Goal: Task Accomplishment & Management: Manage account settings

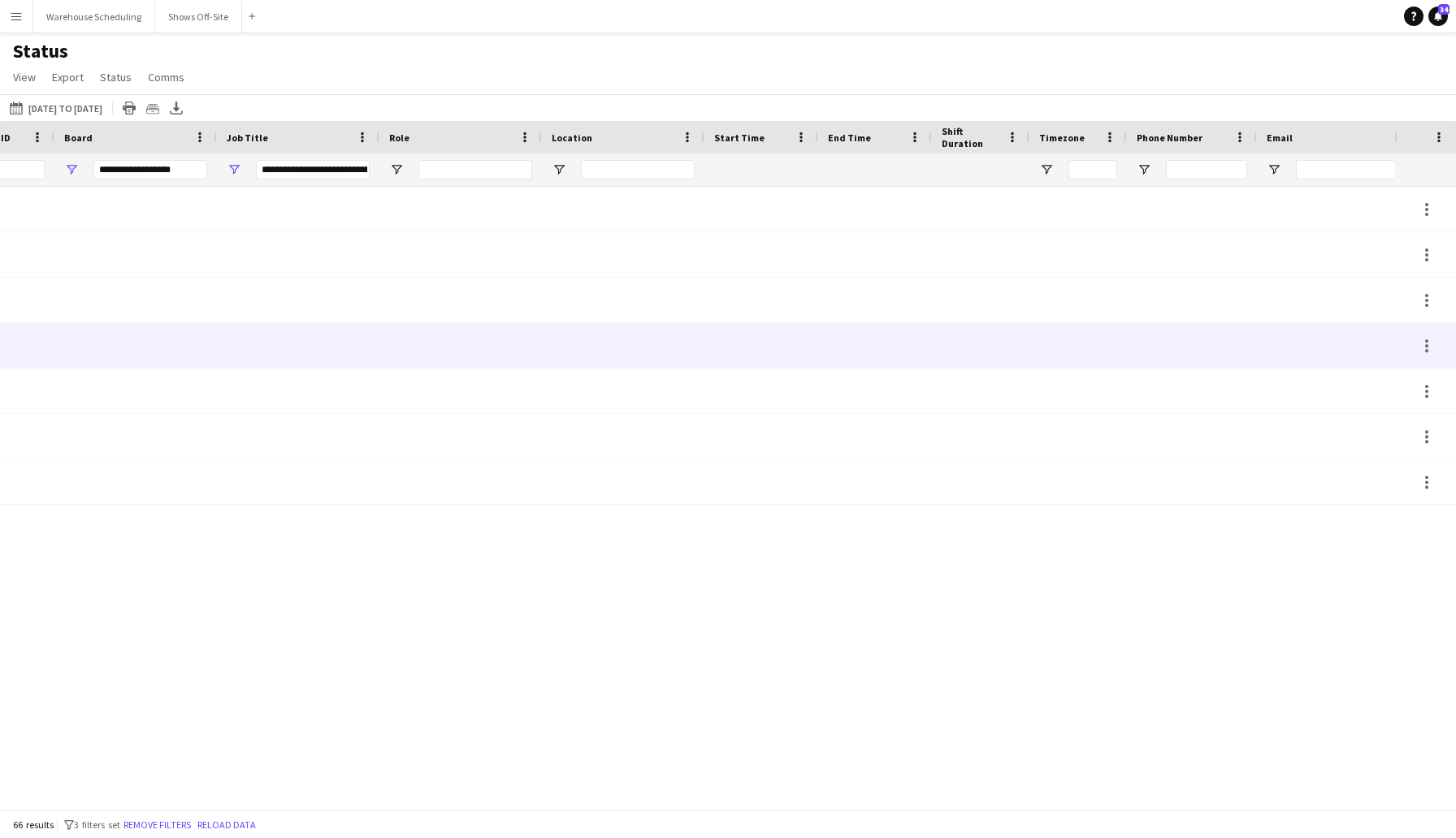
scroll to position [0, 1424]
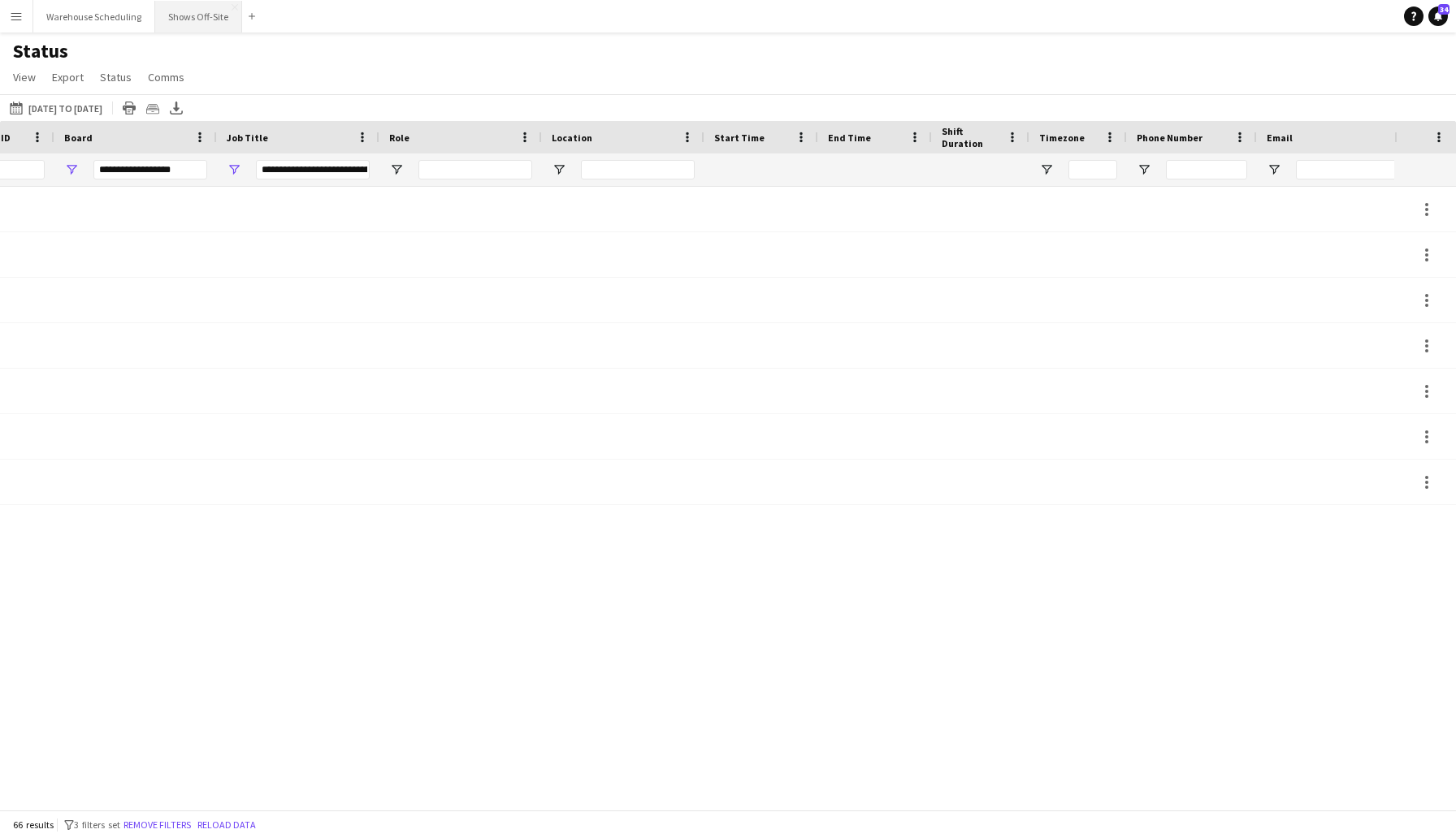
click at [194, 23] on button "Shows Off-Site Close" at bounding box center [198, 16] width 87 height 32
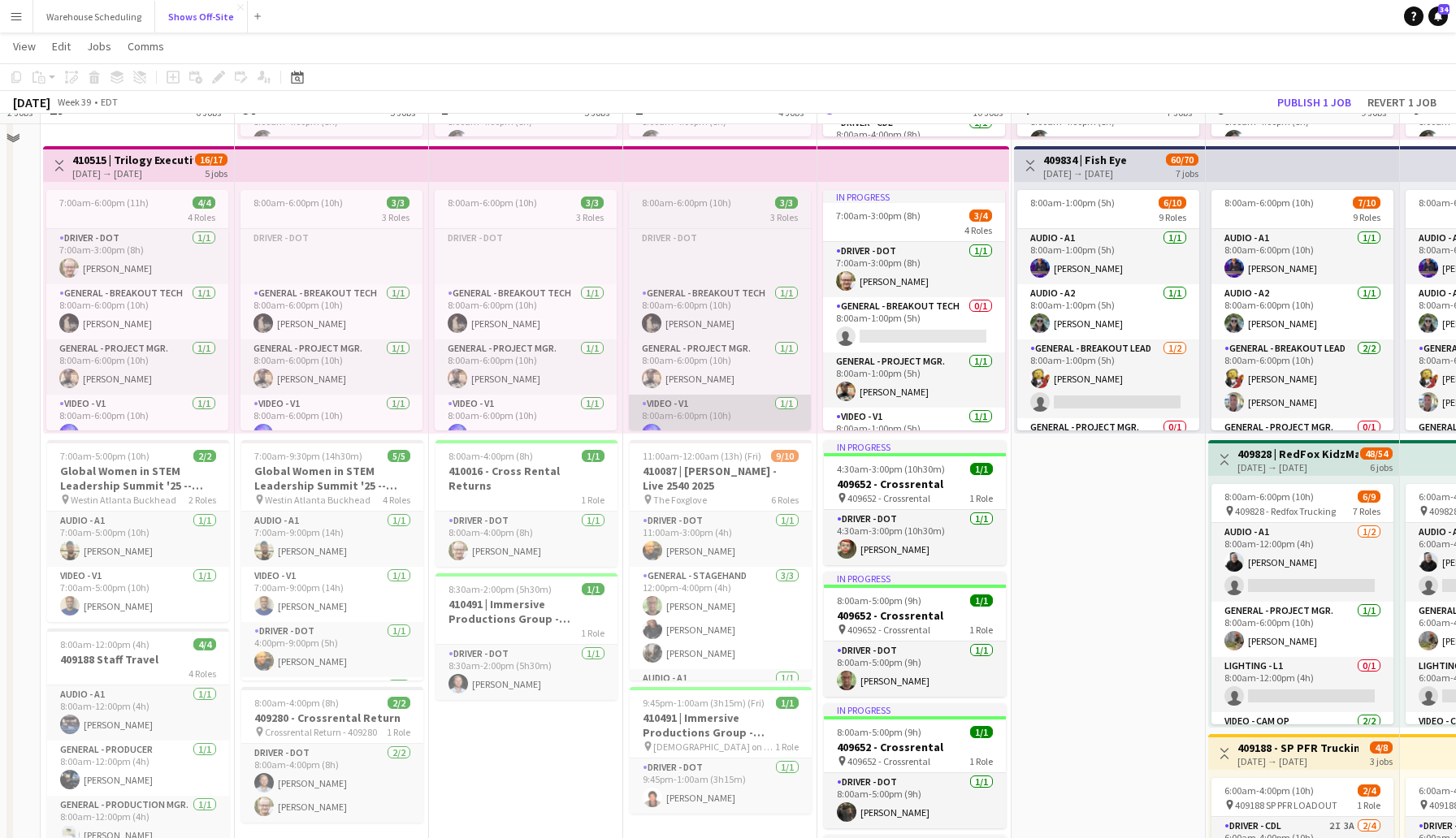
scroll to position [559, 0]
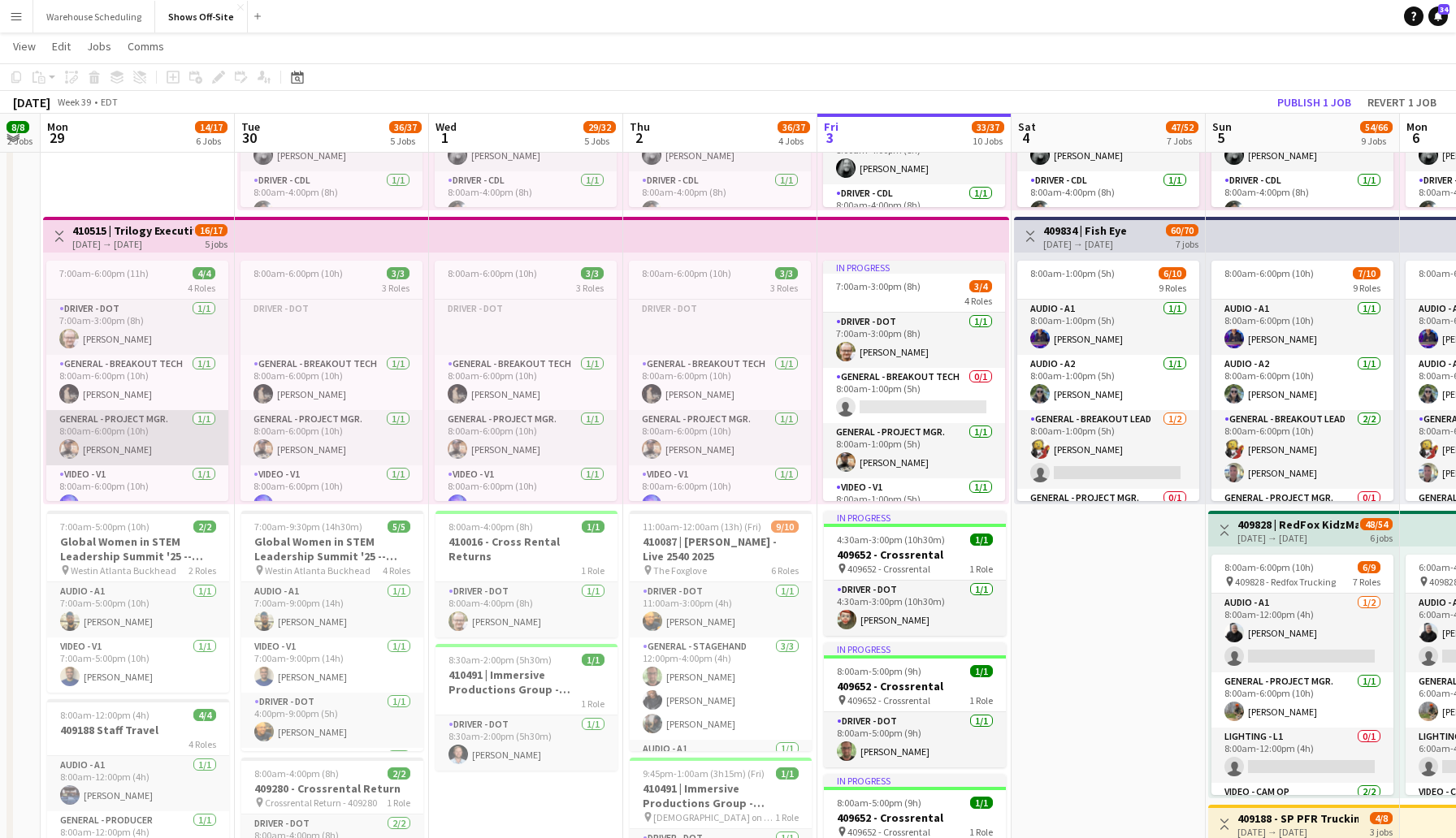
click at [75, 447] on app-user-avatar at bounding box center [68, 449] width 20 height 20
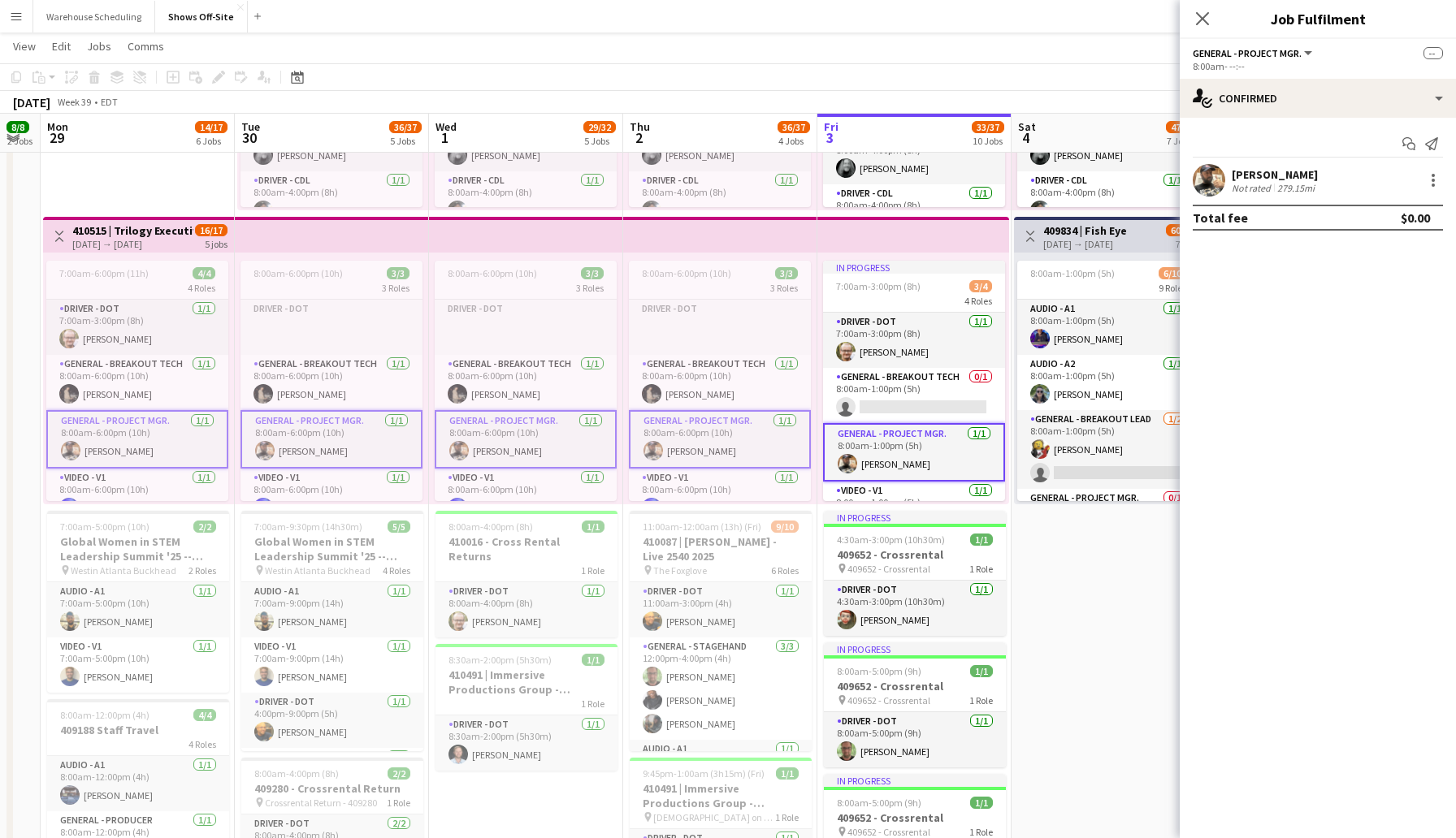
click at [1206, 181] on app-user-avatar at bounding box center [1209, 180] width 33 height 32
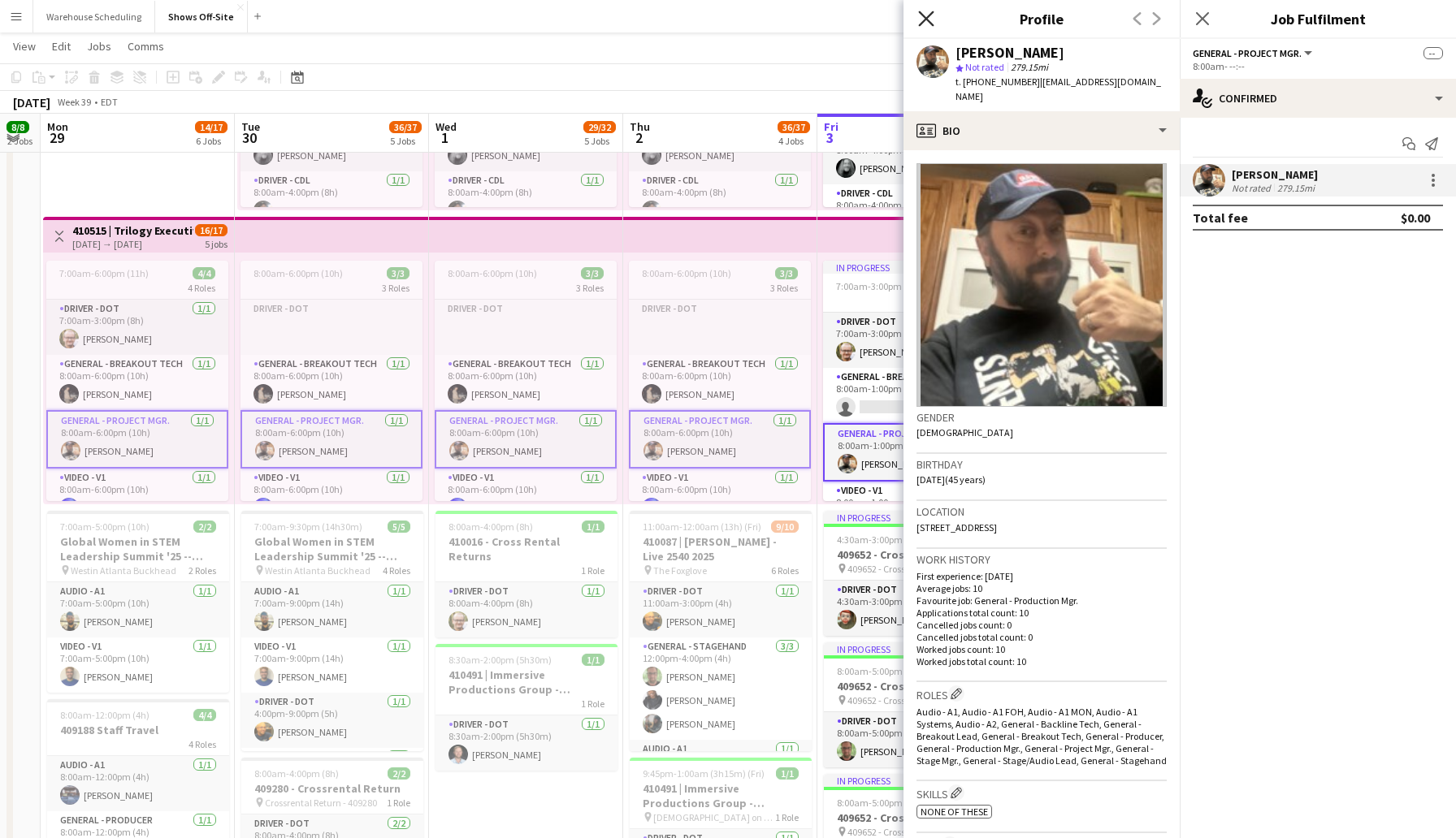
click at [926, 15] on icon "Close pop-in" at bounding box center [926, 18] width 15 height 15
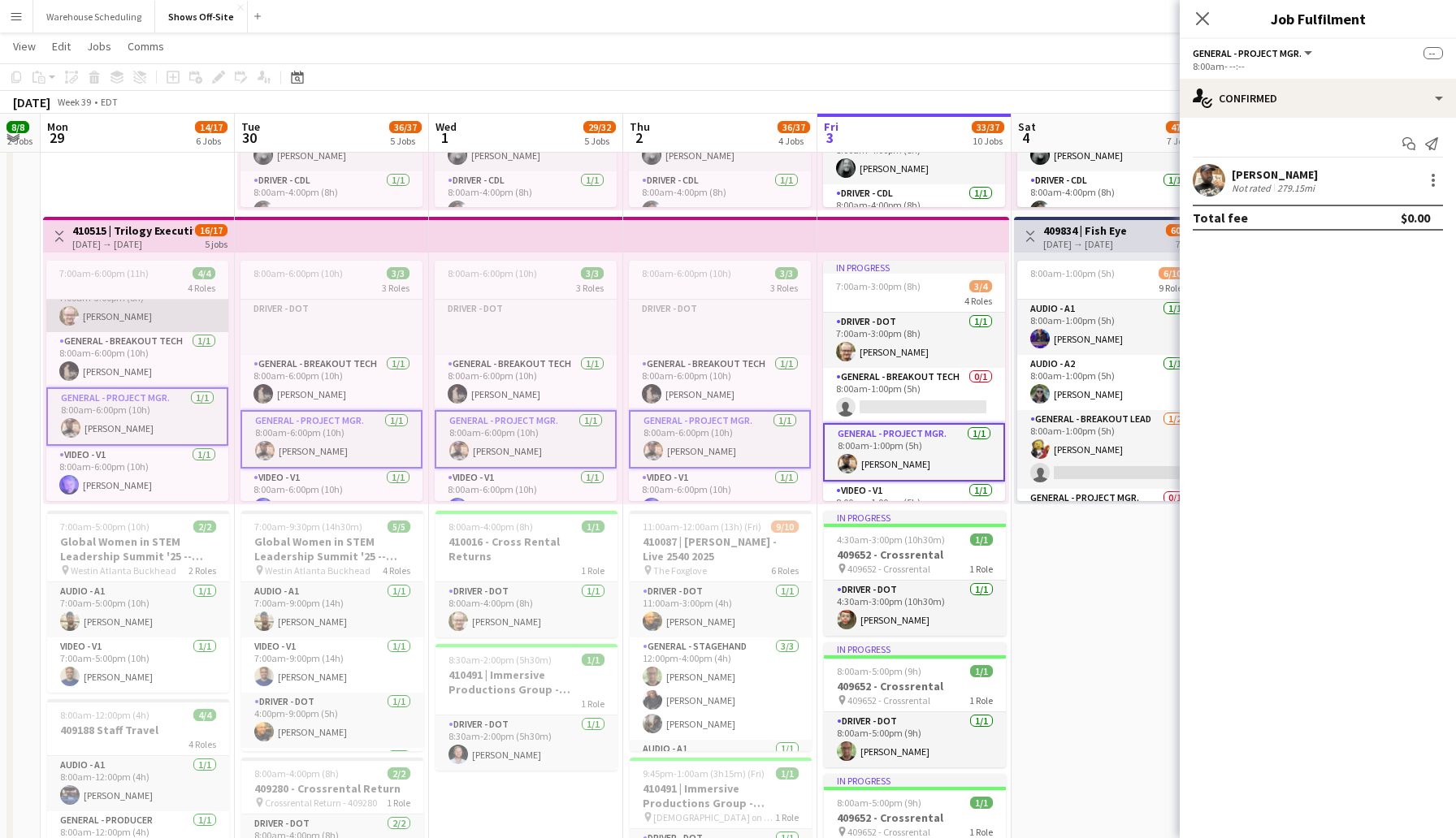
scroll to position [23, 0]
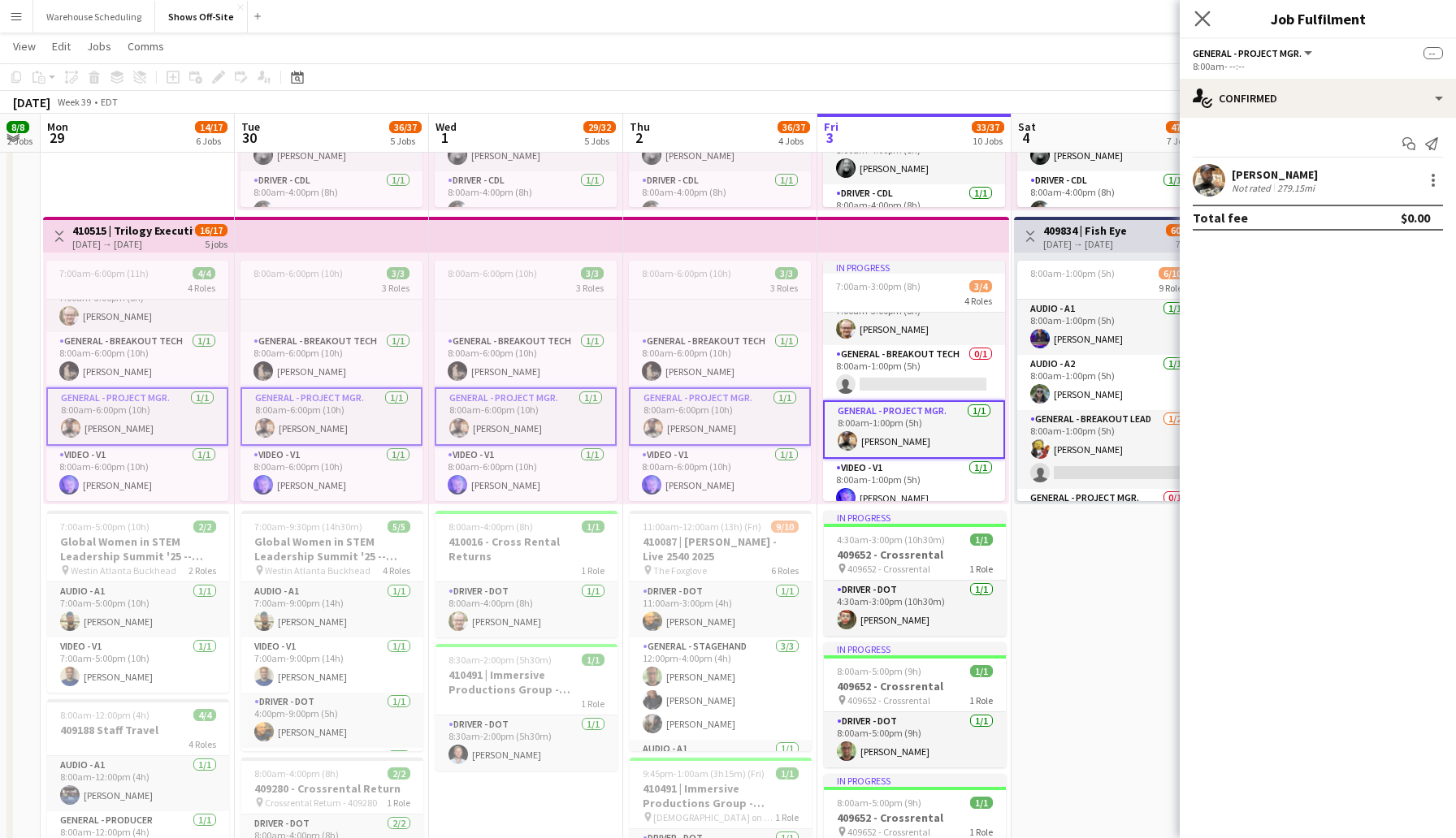
click at [1203, 27] on app-icon "Close pop-in" at bounding box center [1203, 20] width 24 height 24
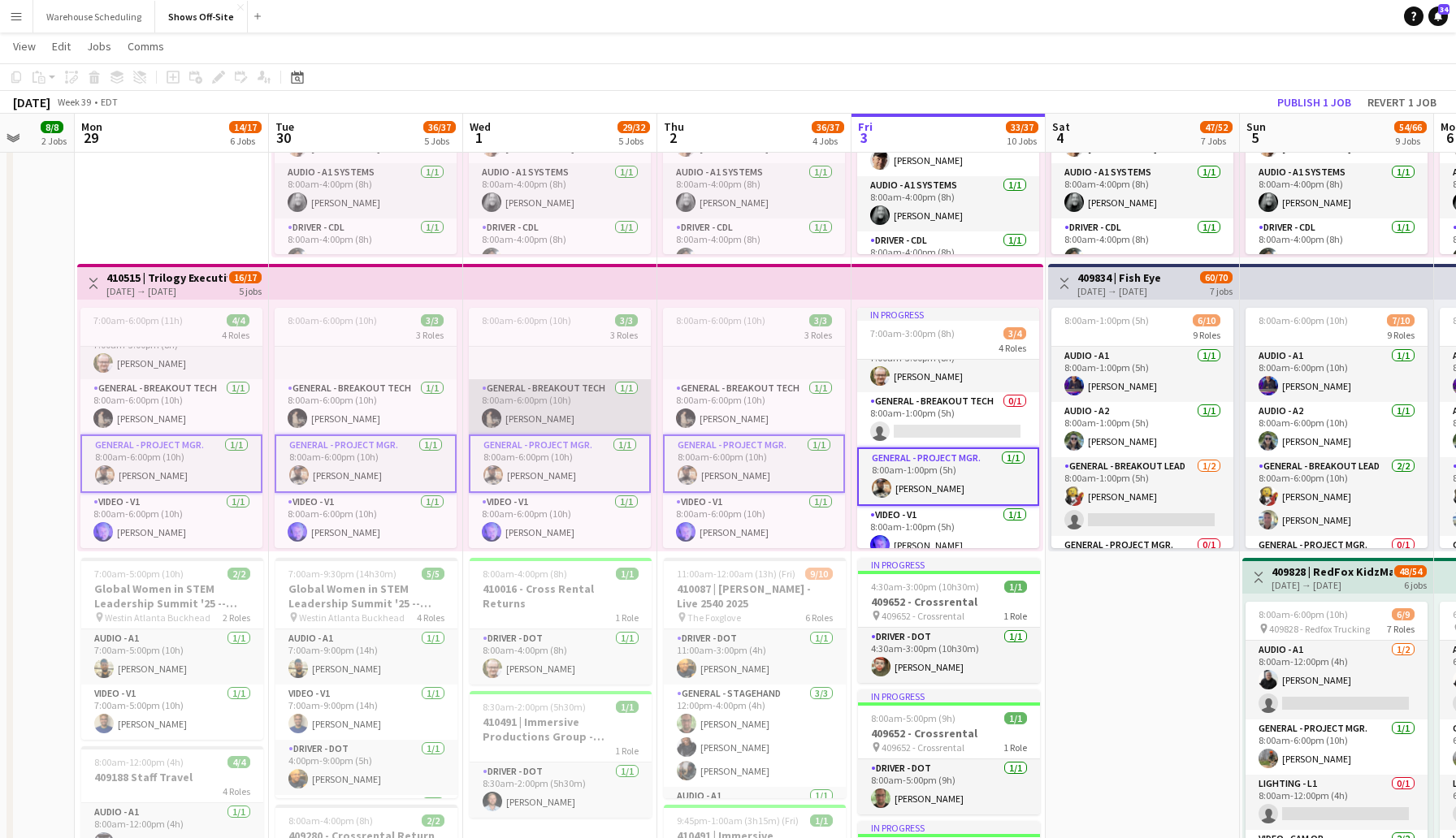
scroll to position [0, 482]
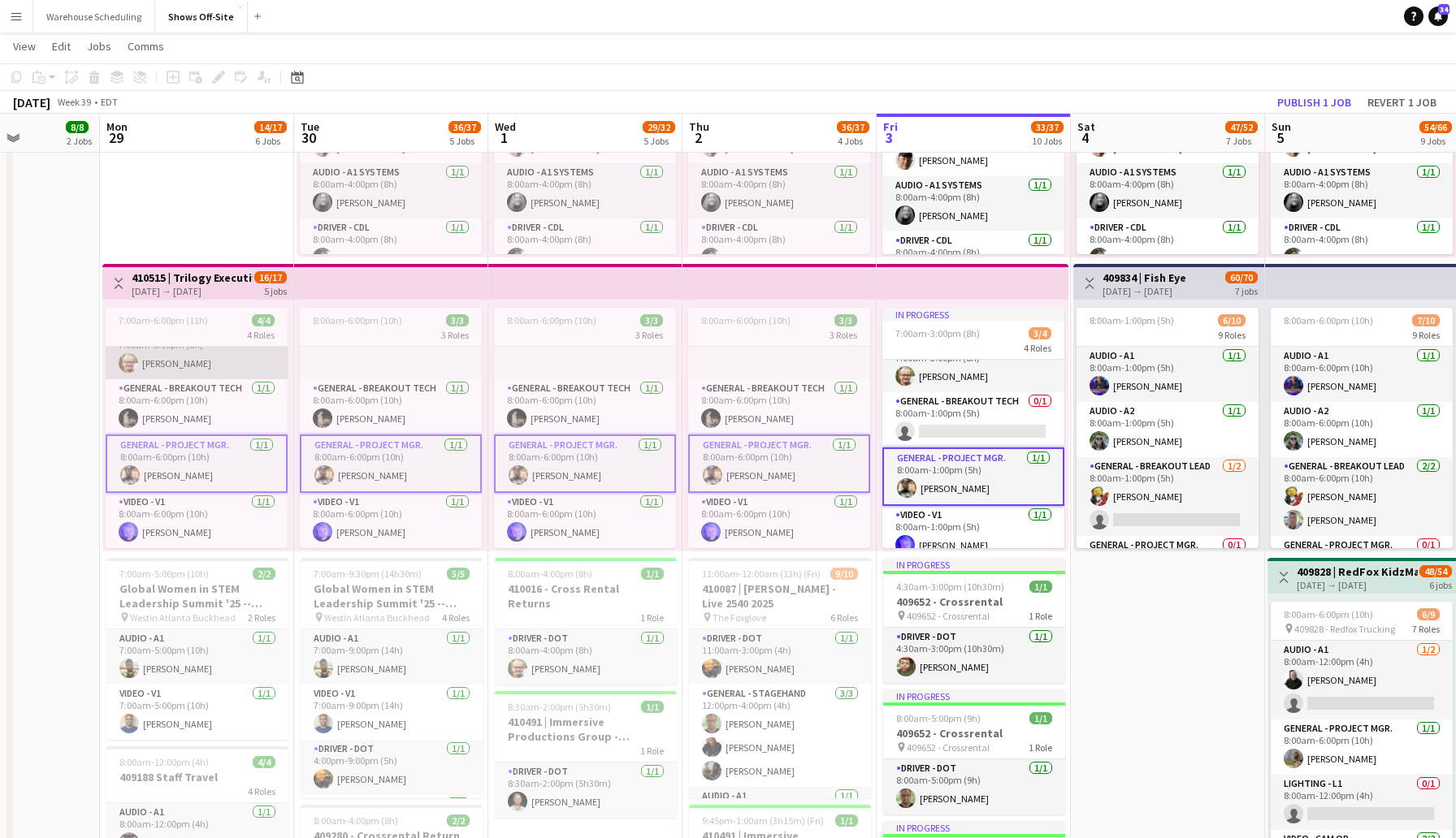
click at [211, 359] on app-card-role "Driver - DOT [DATE] 7:00am-3:00pm (8h) [PERSON_NAME]" at bounding box center [196, 351] width 182 height 56
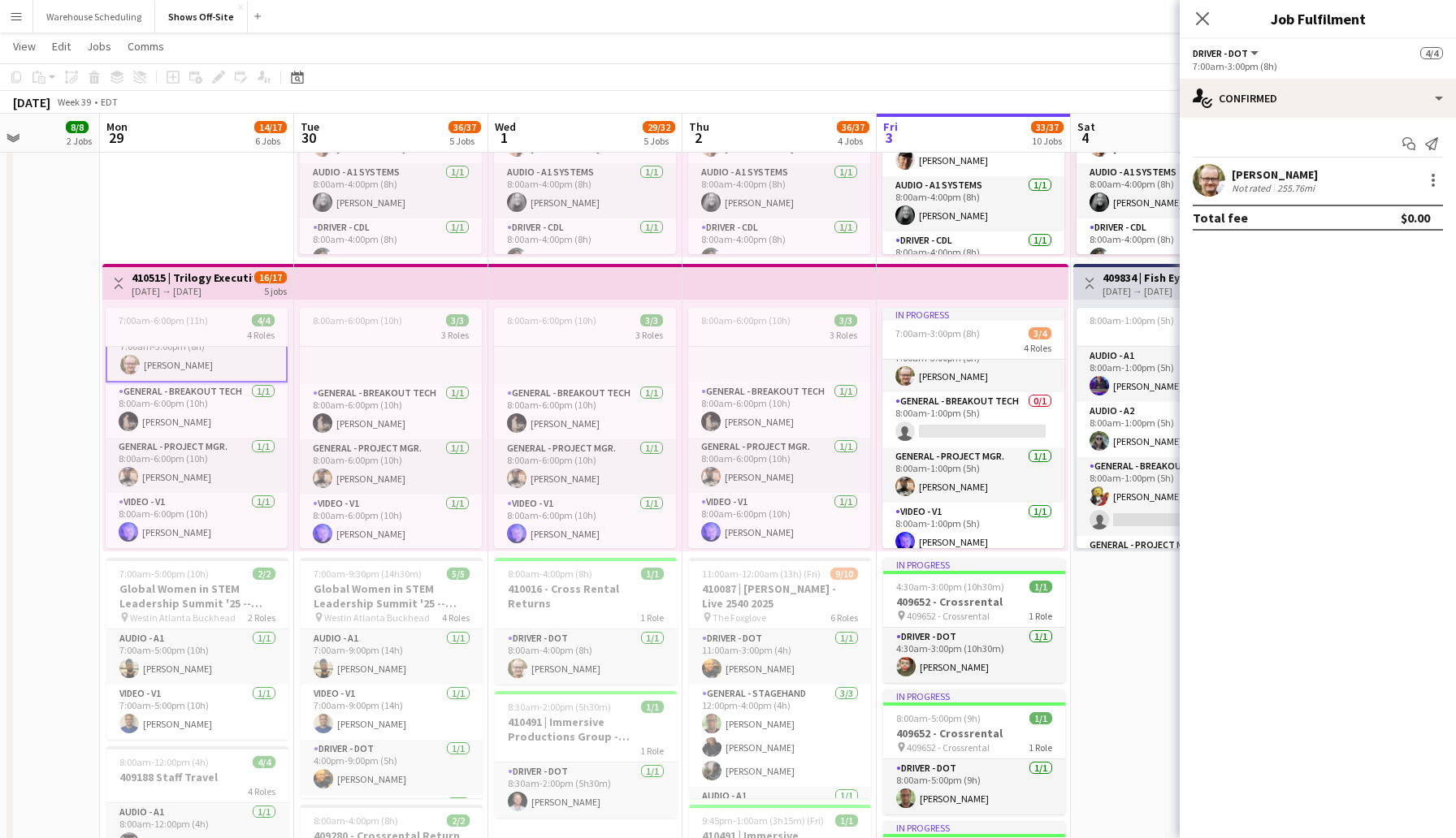
scroll to position [18, 0]
click at [1204, 12] on icon "Close pop-in" at bounding box center [1202, 18] width 15 height 15
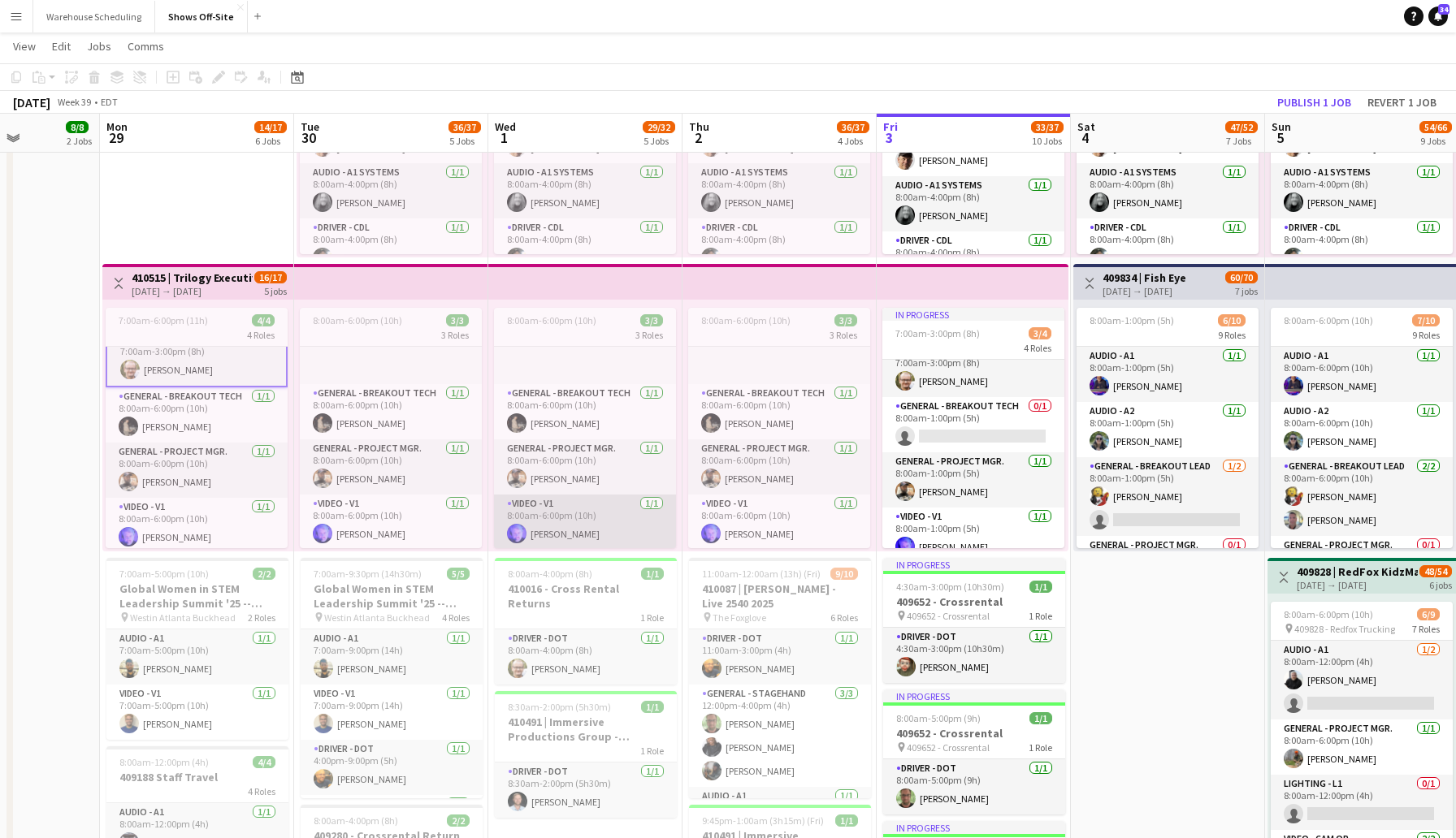
click at [524, 539] on app-user-avatar at bounding box center [517, 534] width 20 height 20
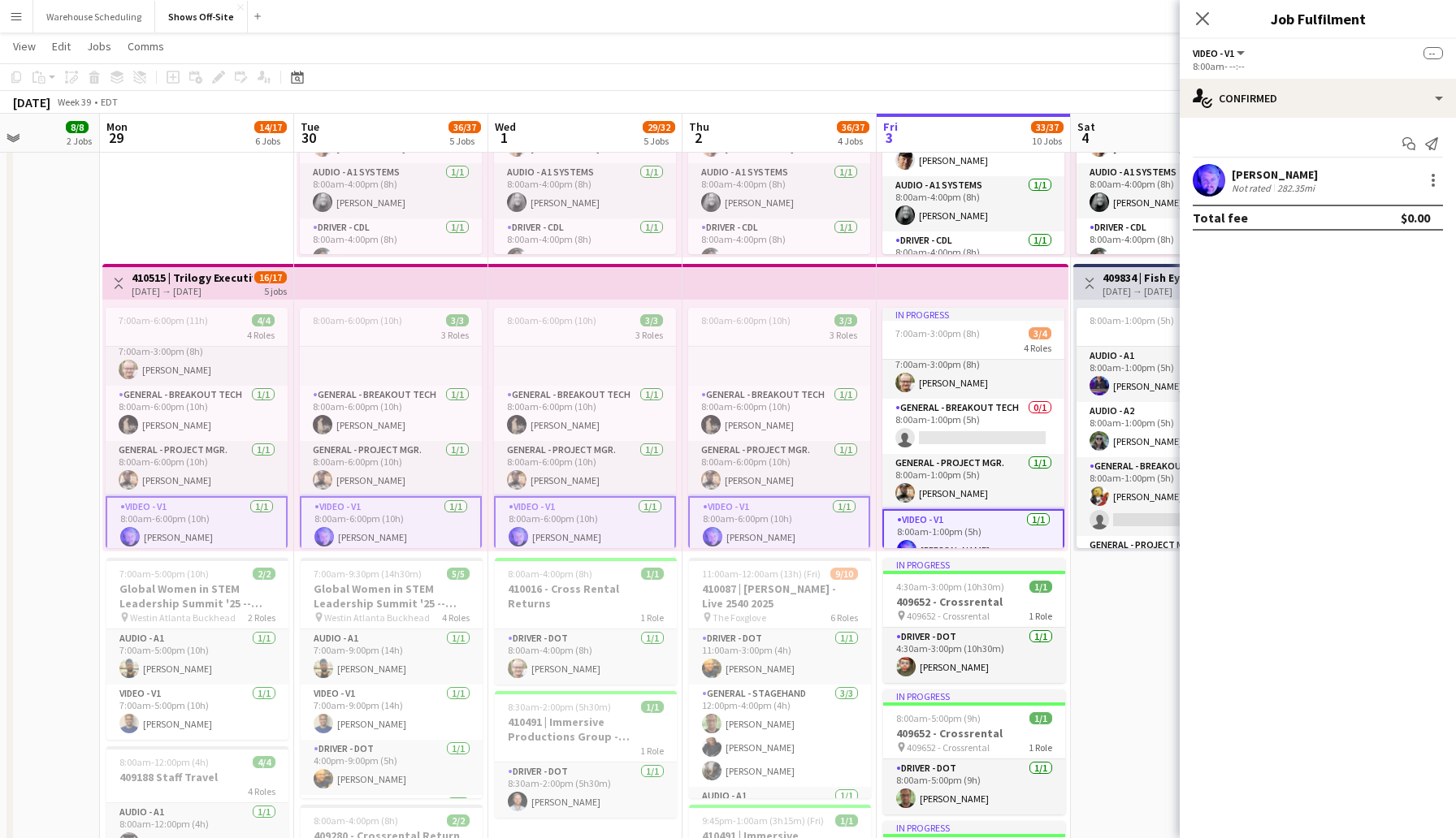
click at [1224, 169] on div at bounding box center [1209, 180] width 33 height 32
